Goal: Find specific page/section: Find specific page/section

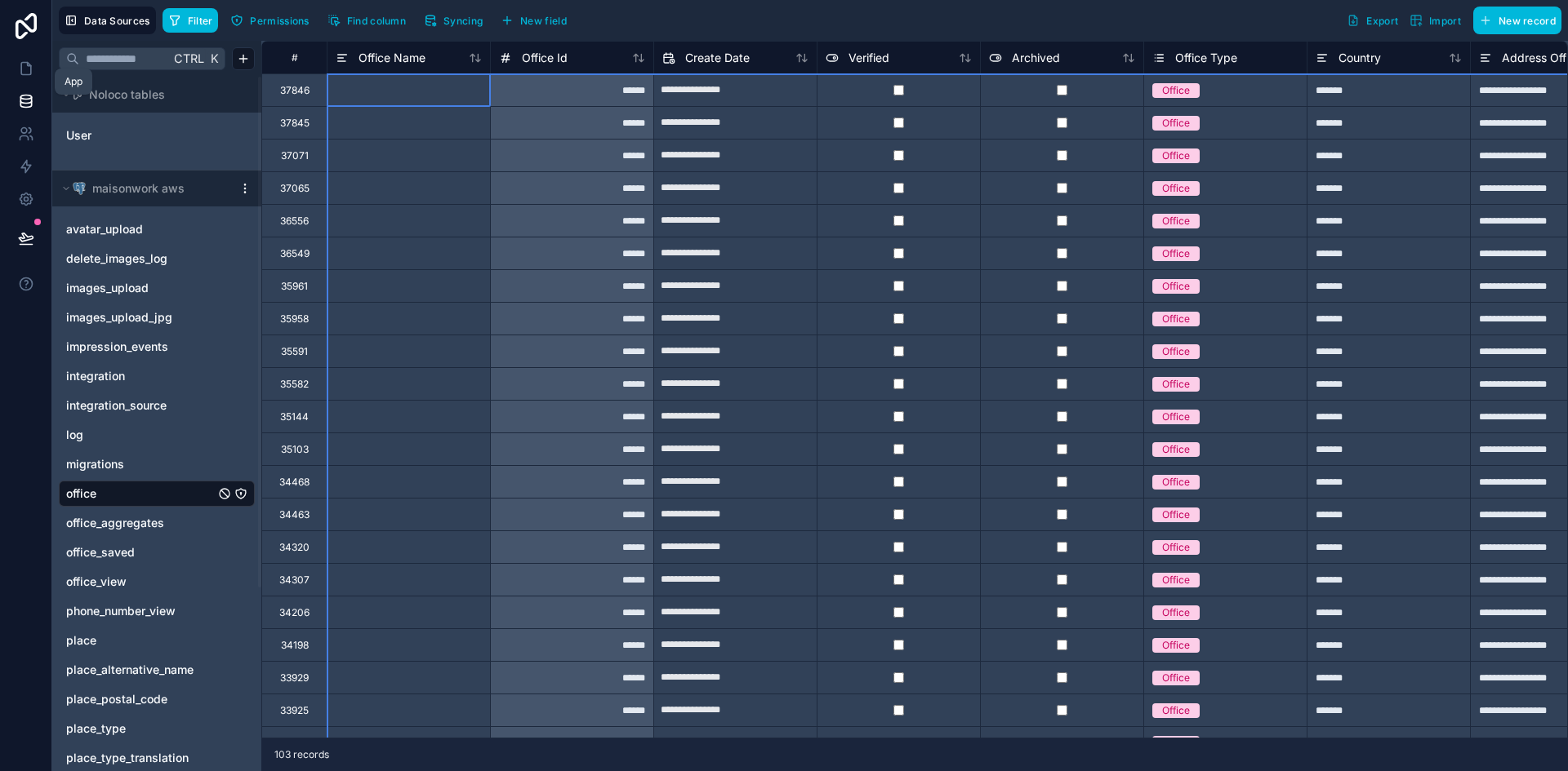
click at [23, 64] on icon at bounding box center [26, 68] width 16 height 16
